Goal: Task Accomplishment & Management: Manage account settings

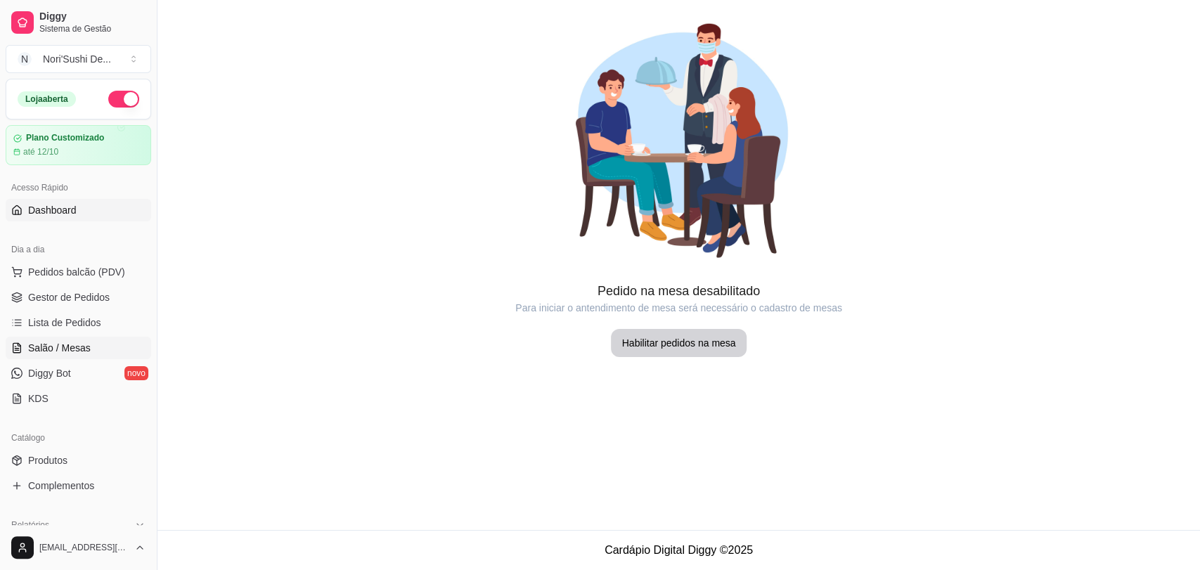
click at [55, 215] on span "Dashboard" at bounding box center [52, 210] width 48 height 14
click at [67, 465] on span "Produtos" at bounding box center [47, 460] width 39 height 14
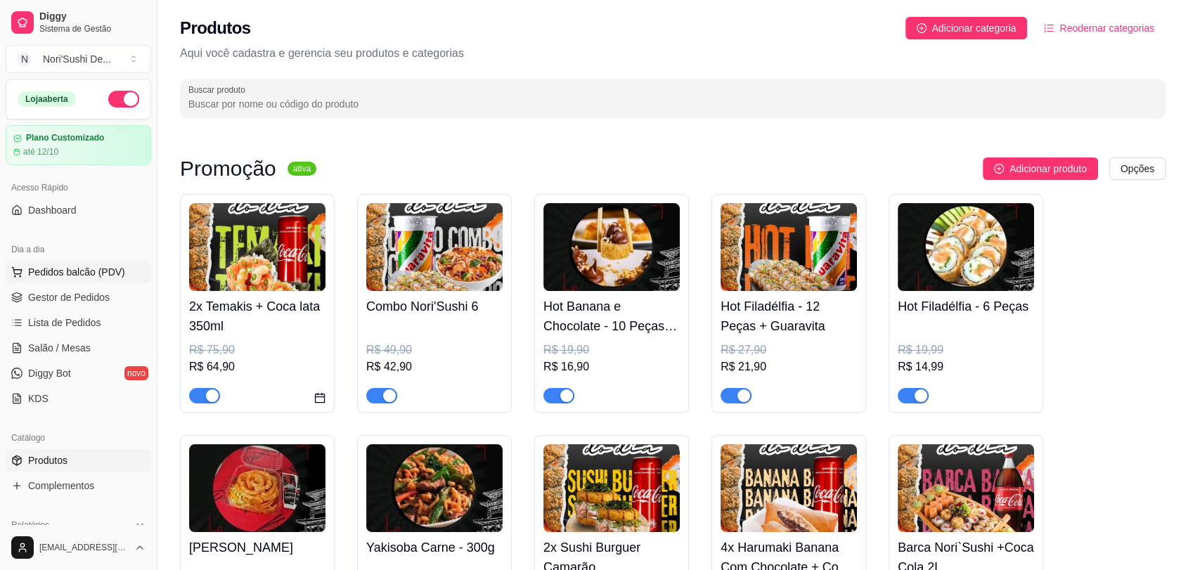
click at [87, 280] on button "Pedidos balcão (PDV)" at bounding box center [78, 272] width 145 height 22
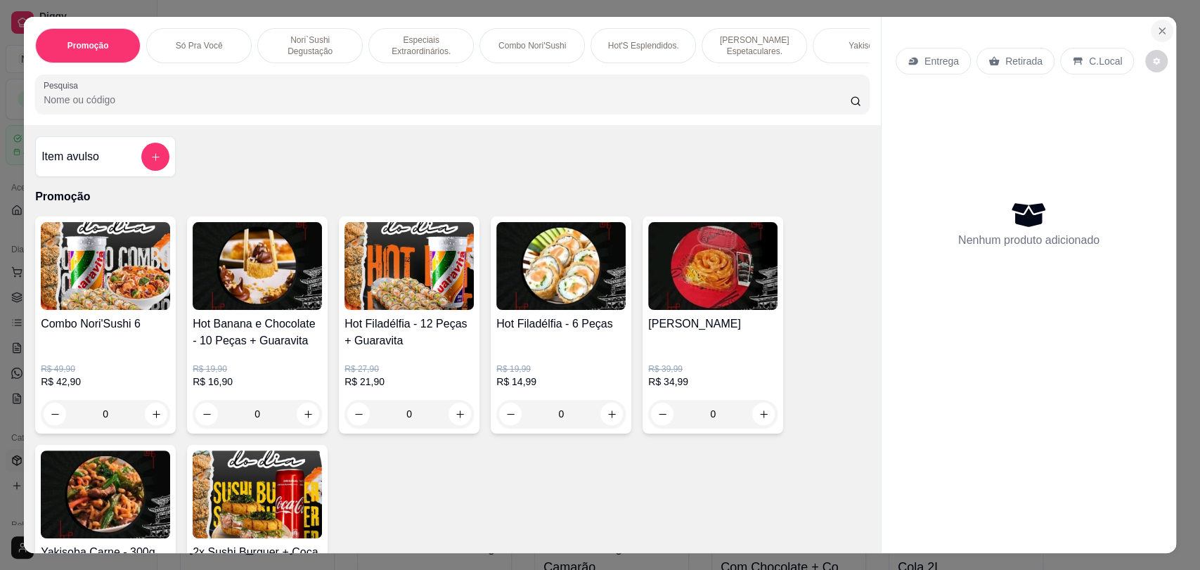
click at [1157, 25] on icon "Close" at bounding box center [1161, 30] width 11 height 11
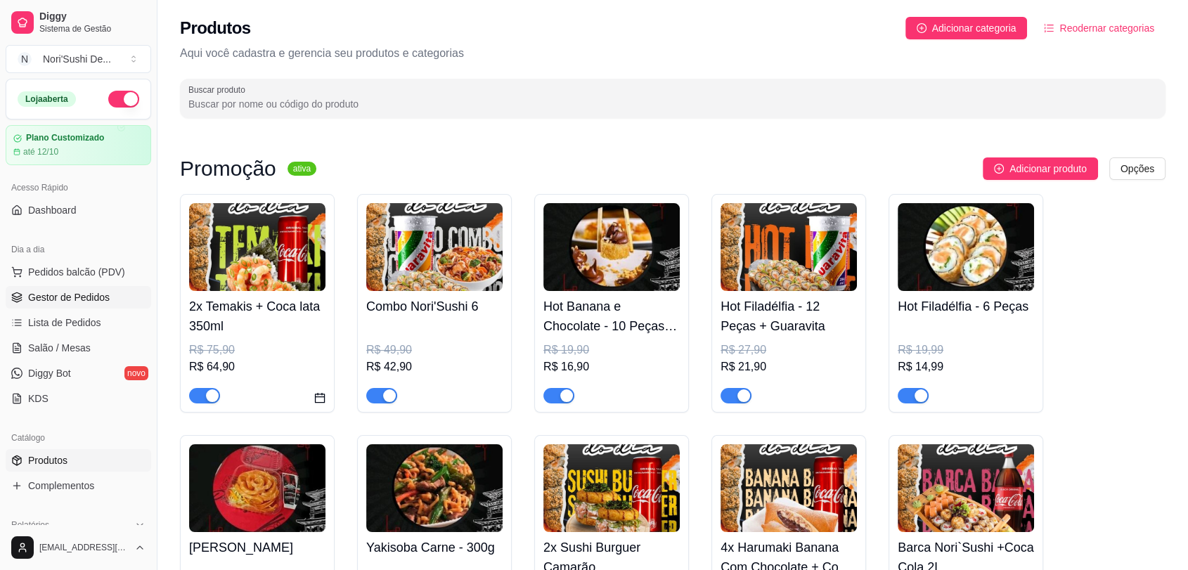
click at [91, 301] on span "Gestor de Pedidos" at bounding box center [69, 297] width 82 height 14
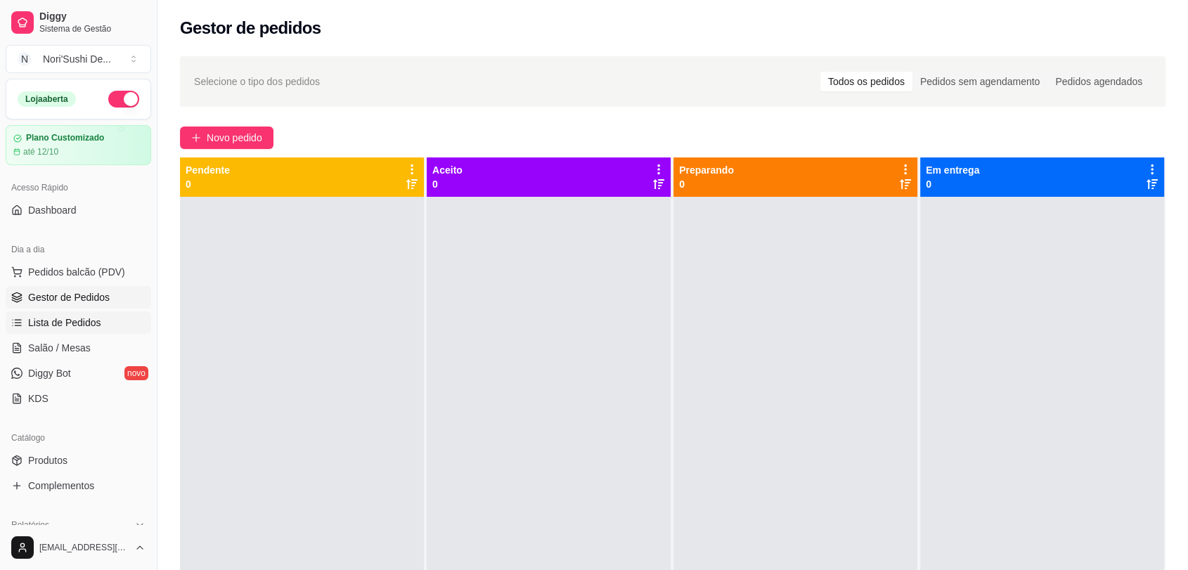
click at [92, 323] on span "Lista de Pedidos" at bounding box center [64, 323] width 73 height 14
